Goal: Navigation & Orientation: Find specific page/section

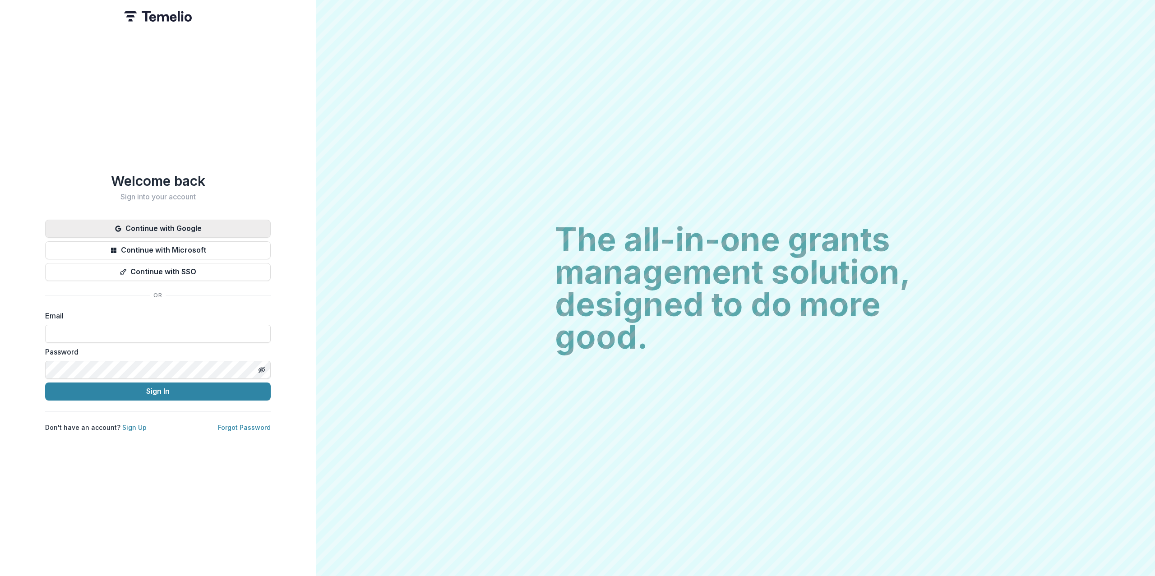
click at [173, 220] on button "Continue with Google" at bounding box center [158, 229] width 226 height 18
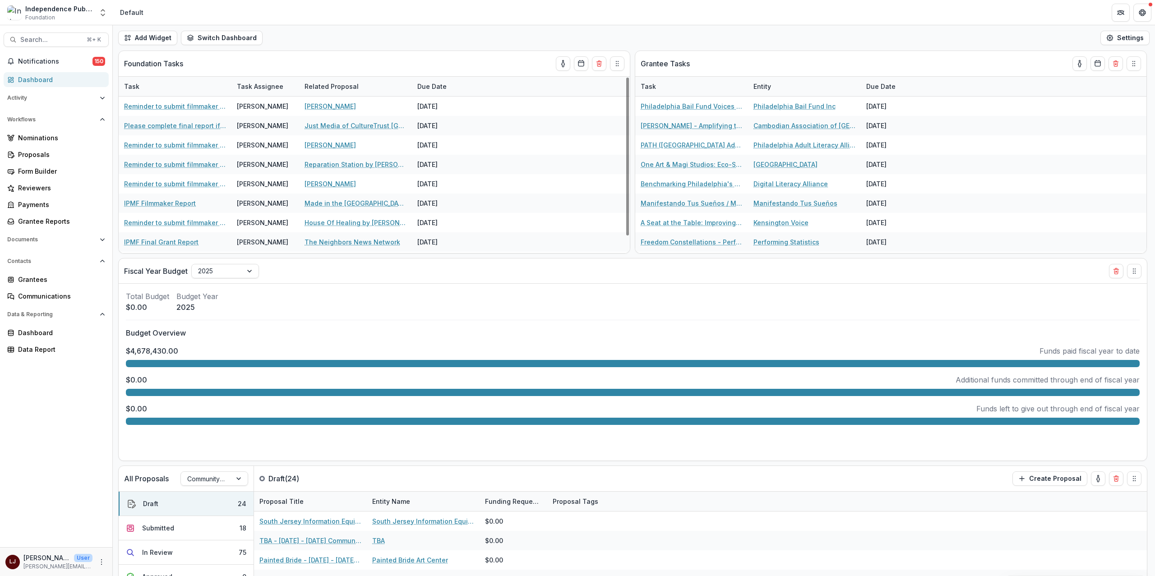
click at [508, 35] on div "Add Widget Switch Dashboard Default New Dashboard Settings" at bounding box center [634, 37] width 1042 height 25
click at [30, 389] on div "Notifications 150 Dashboard Activity Tasks Workflows Nominations Proposals Form…" at bounding box center [56, 300] width 112 height 493
click at [781, 291] on div "Total Budget $0.00 Budget Year [DATE]" at bounding box center [633, 302] width 1014 height 22
click at [65, 45] on button "Search... ⌘ + K" at bounding box center [56, 39] width 105 height 14
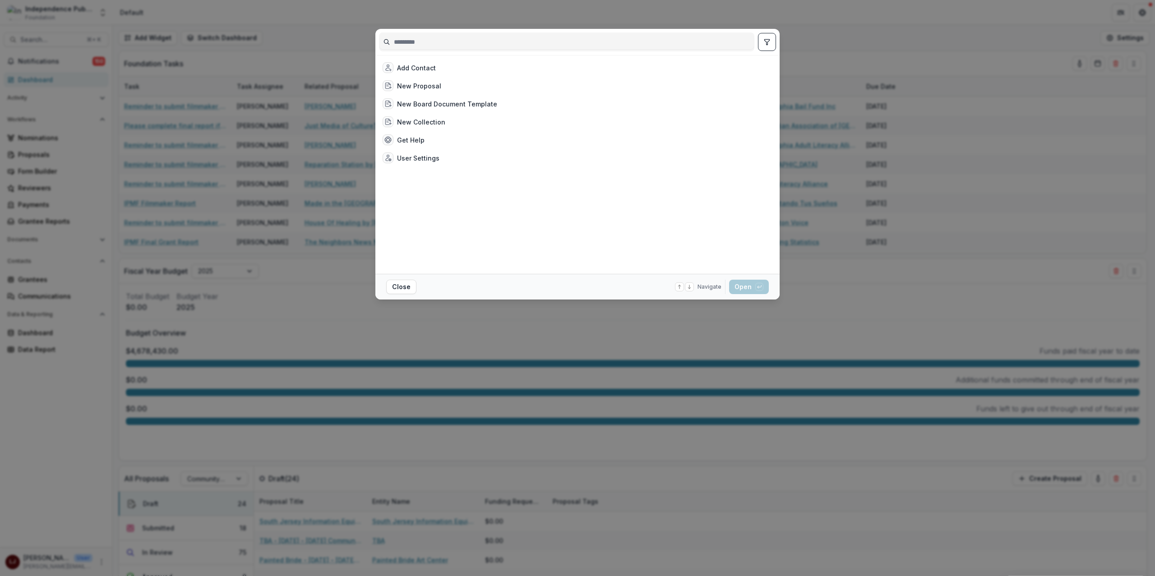
click at [496, 35] on input at bounding box center [566, 42] width 374 height 14
click at [272, 178] on div "Add Contact New Proposal New Board Document Template New Collection Get Help Us…" at bounding box center [577, 288] width 1155 height 576
